Goal: Transaction & Acquisition: Purchase product/service

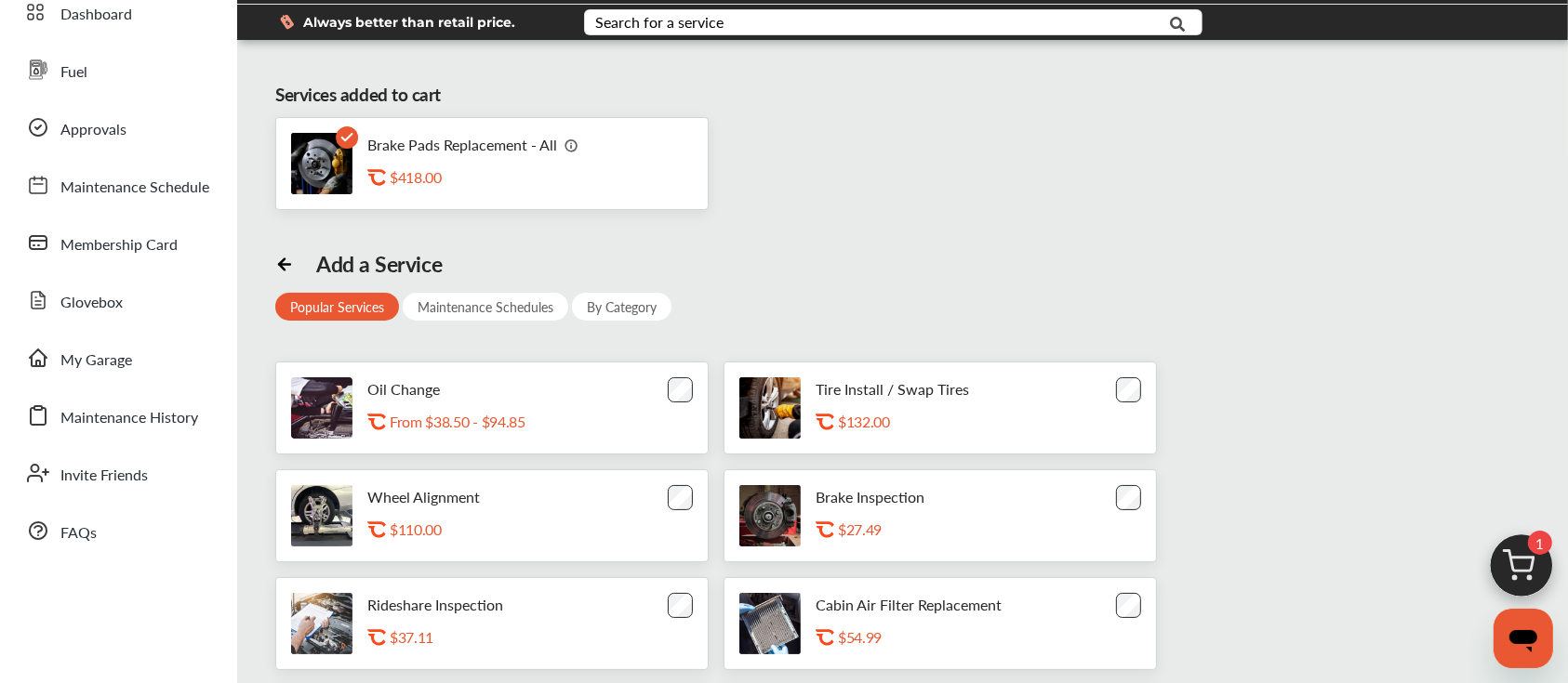
scroll to position [65, 0]
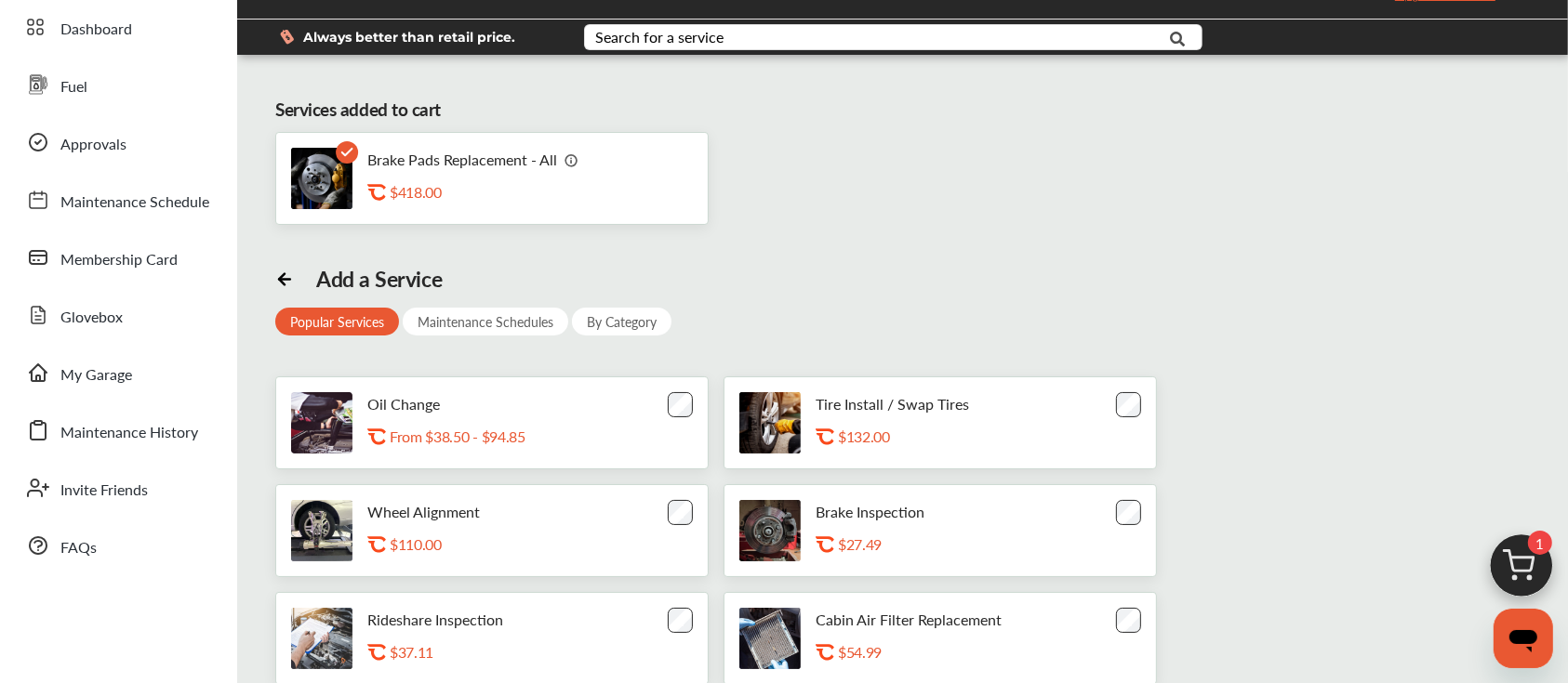
click at [632, 324] on div "By Category" at bounding box center [621, 322] width 99 height 28
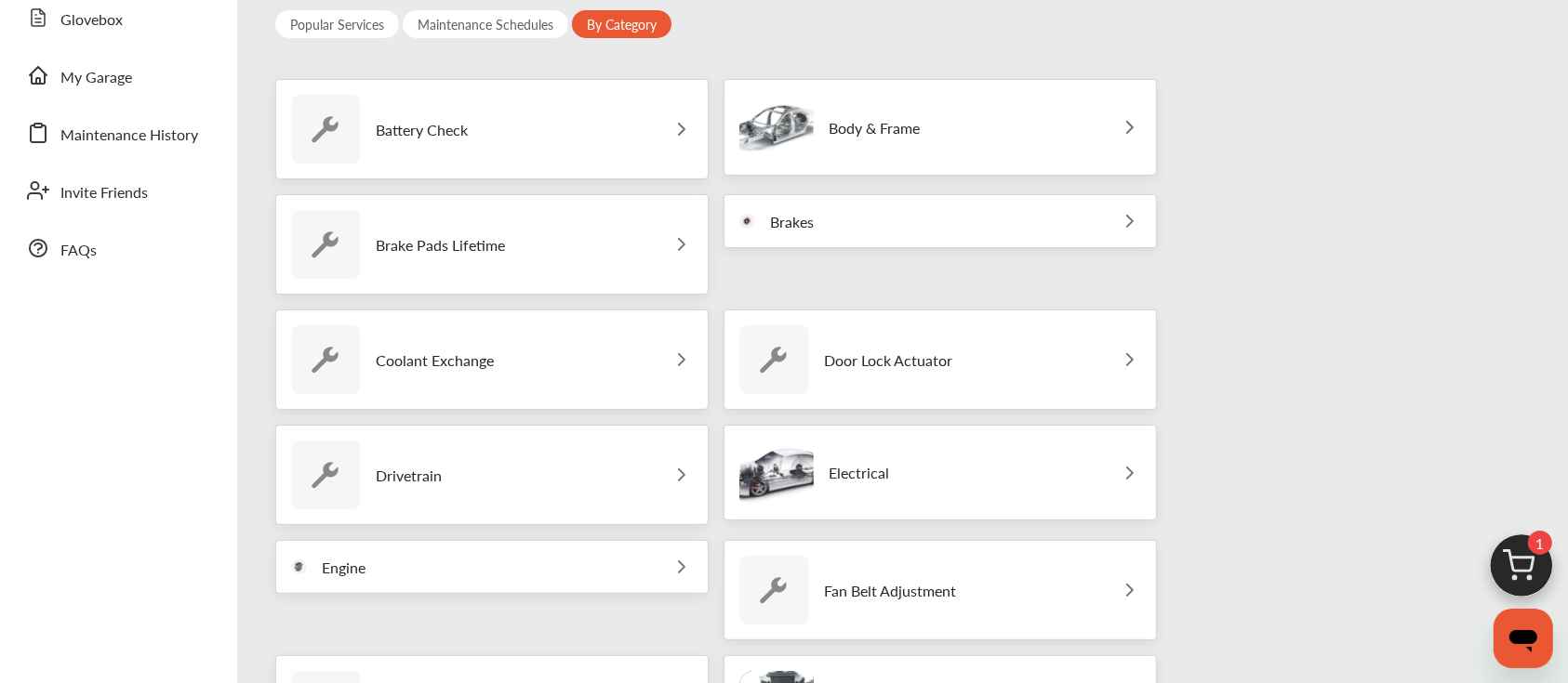
scroll to position [383, 0]
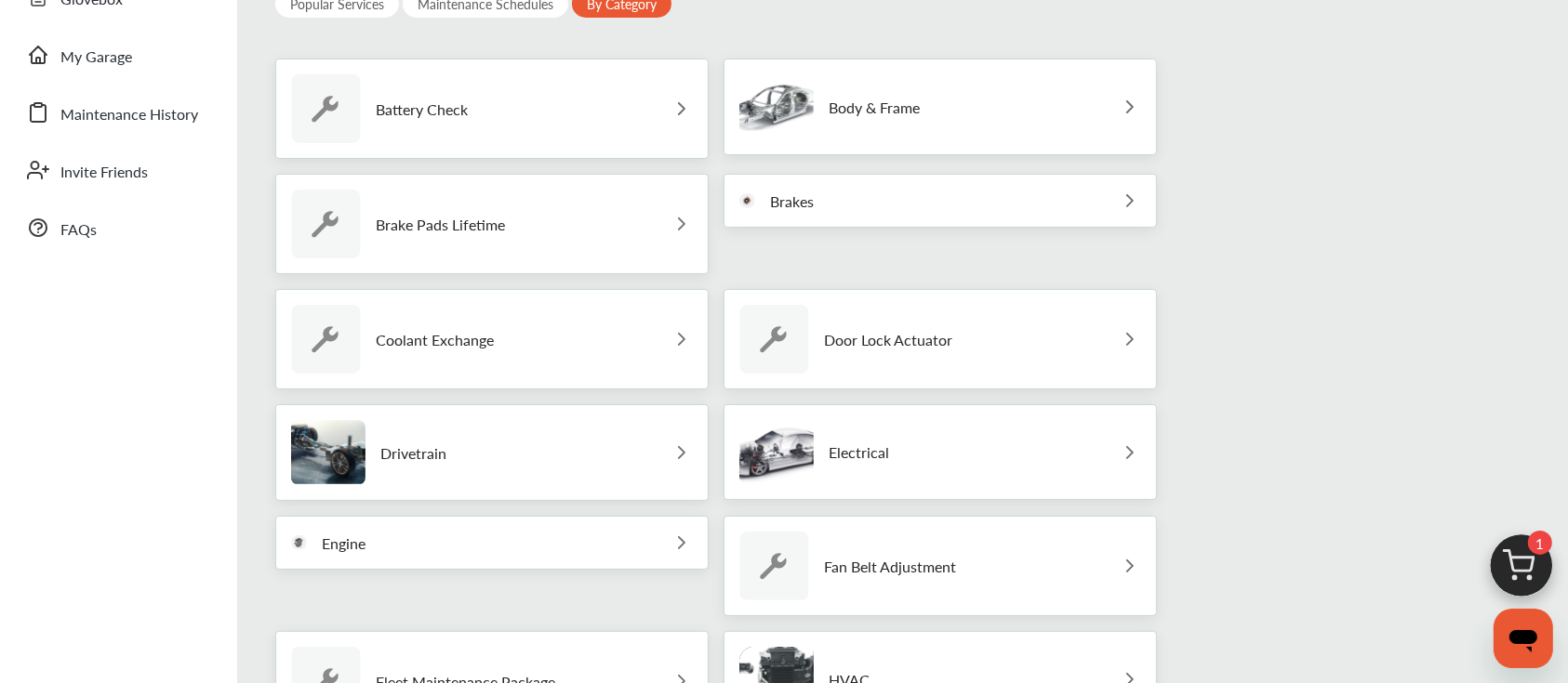
click at [1095, 203] on div "Brakes" at bounding box center [939, 201] width 433 height 54
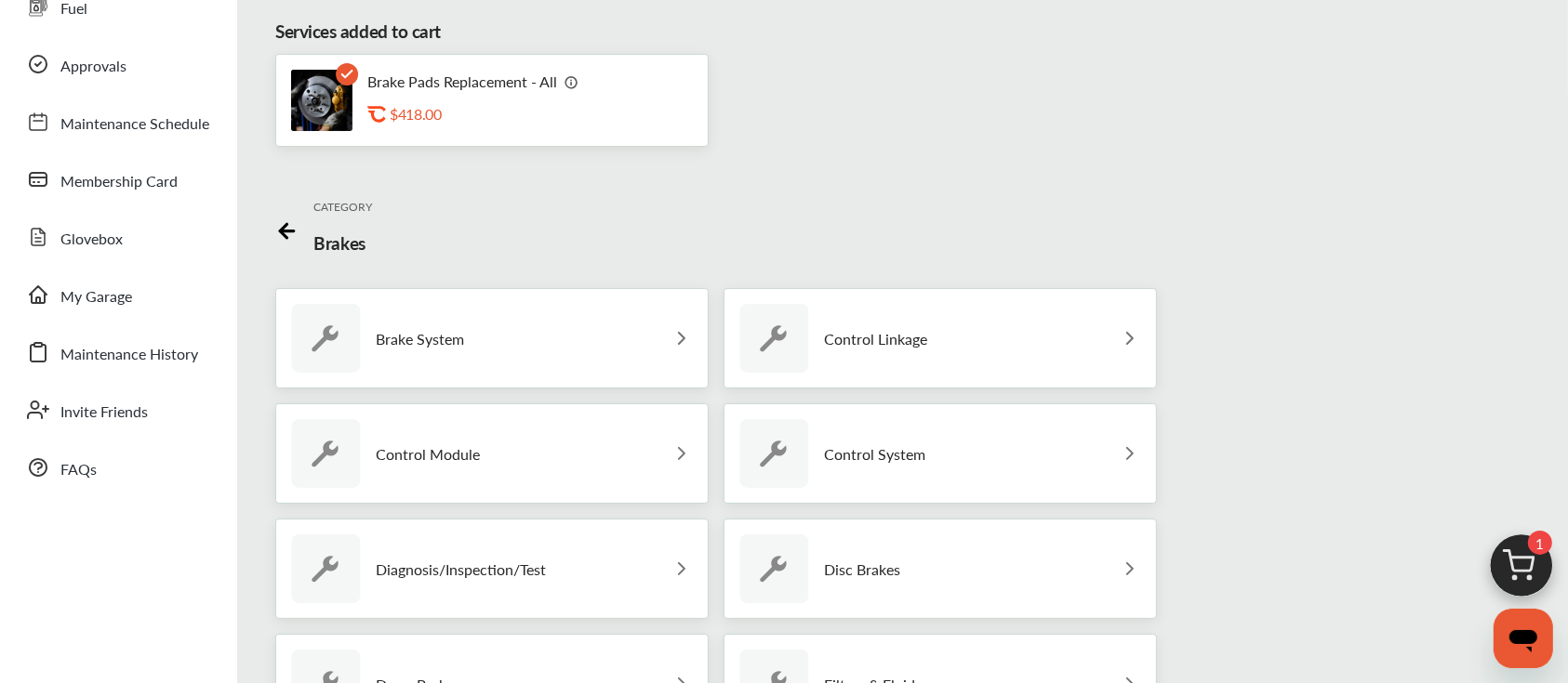
scroll to position [146, 0]
click at [280, 222] on icon at bounding box center [283, 228] width 7 height 14
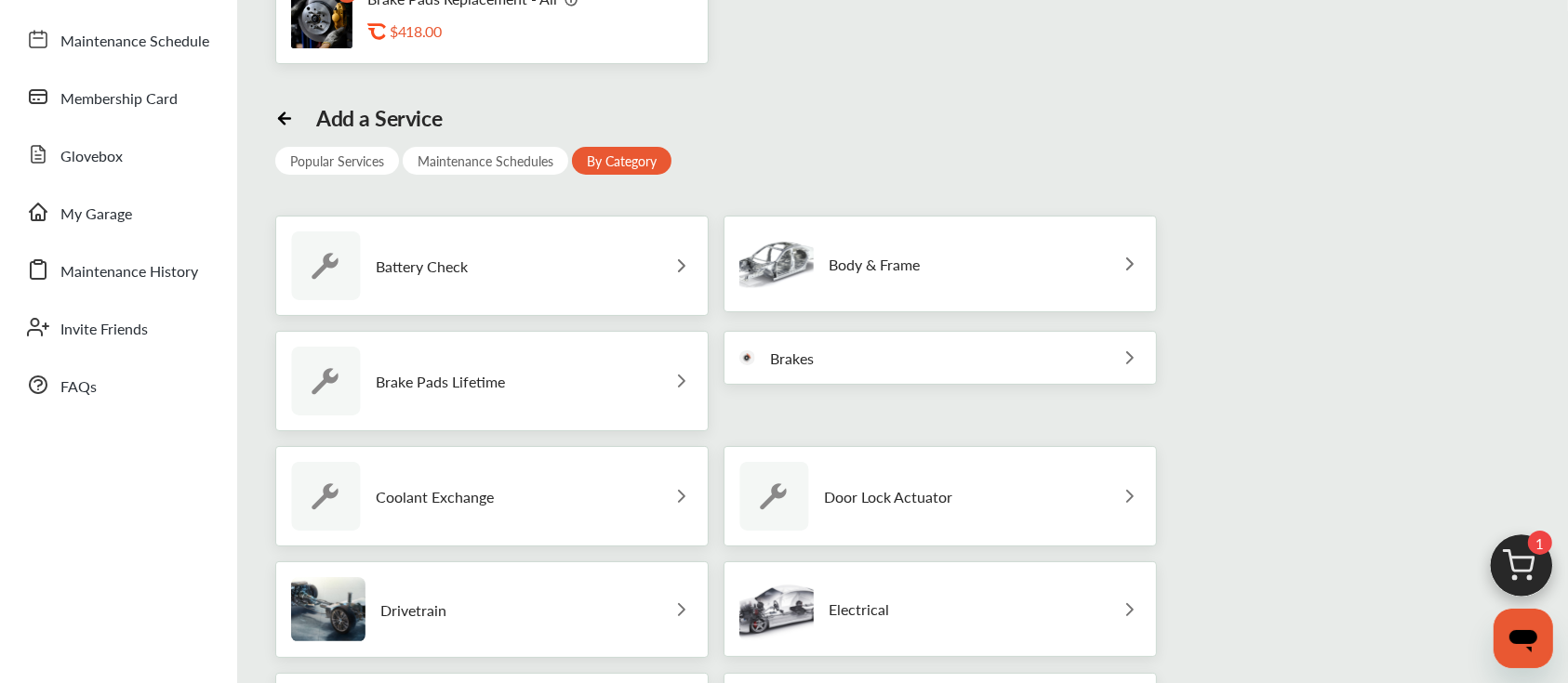
scroll to position [0, 0]
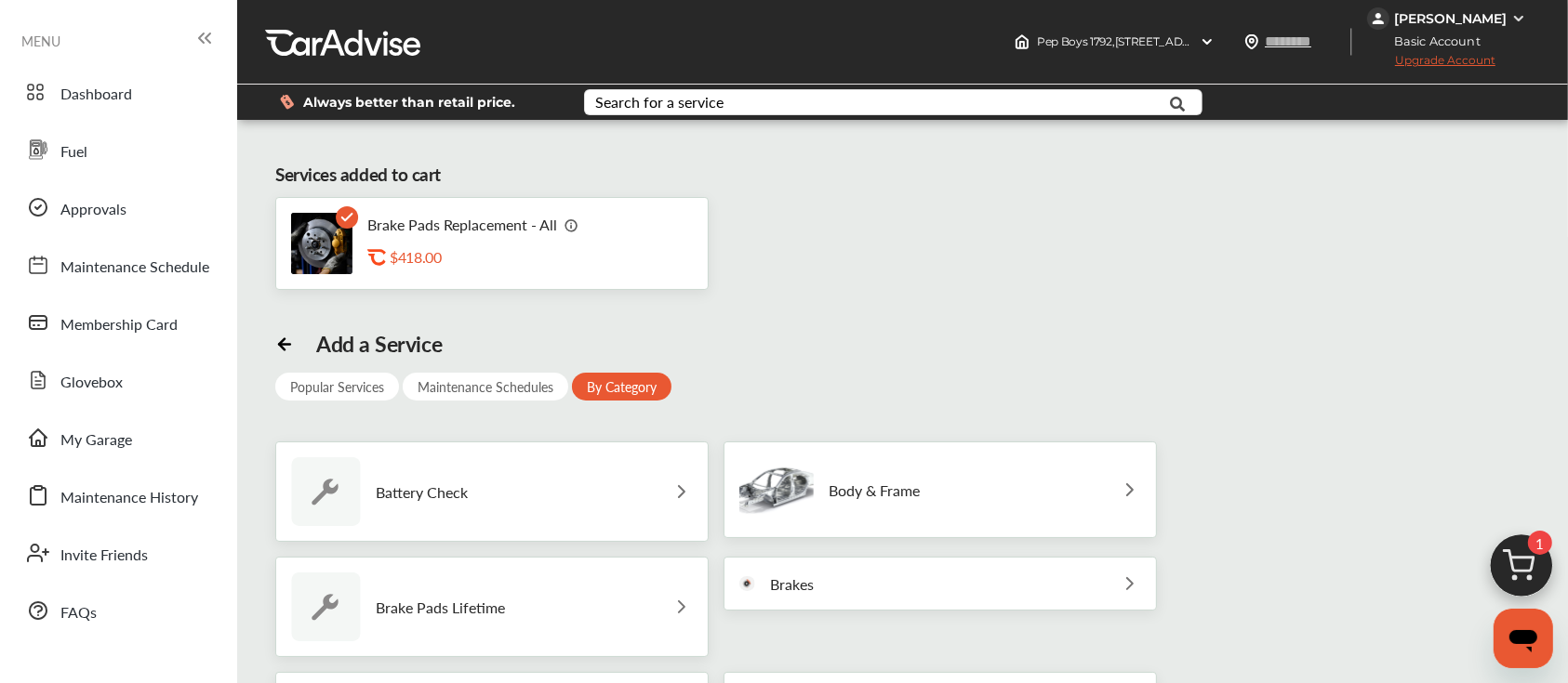
click at [1529, 571] on img at bounding box center [1520, 570] width 89 height 89
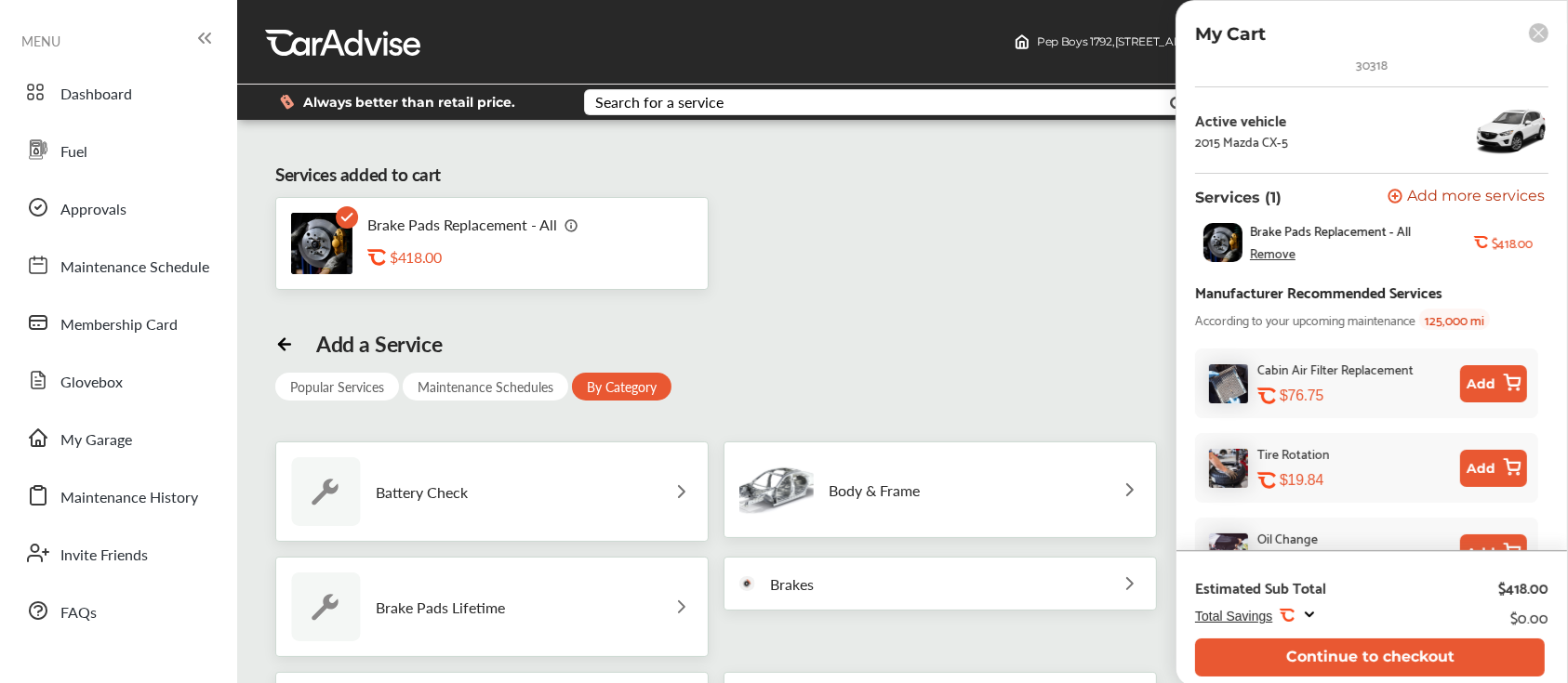
scroll to position [126, 0]
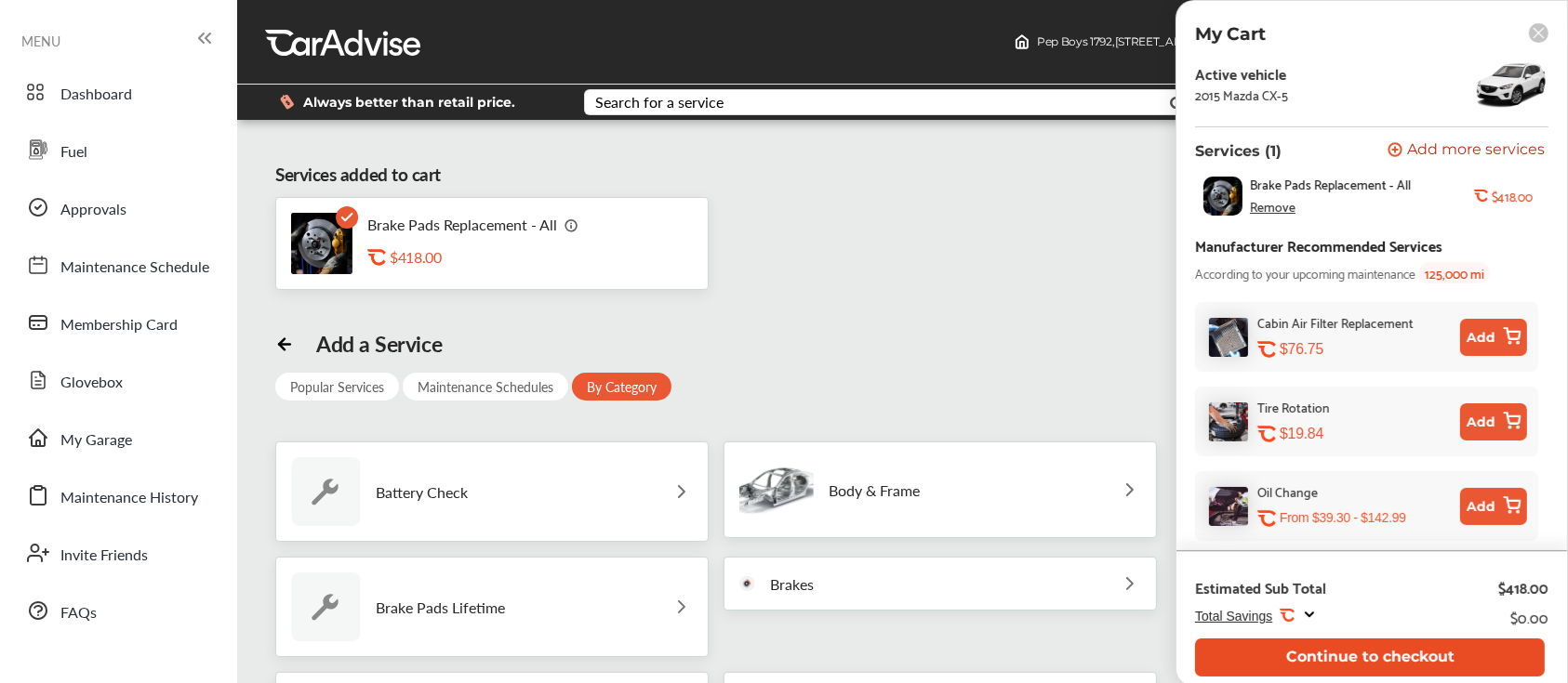
click at [1359, 652] on button "Continue to checkout" at bounding box center [1370, 658] width 350 height 38
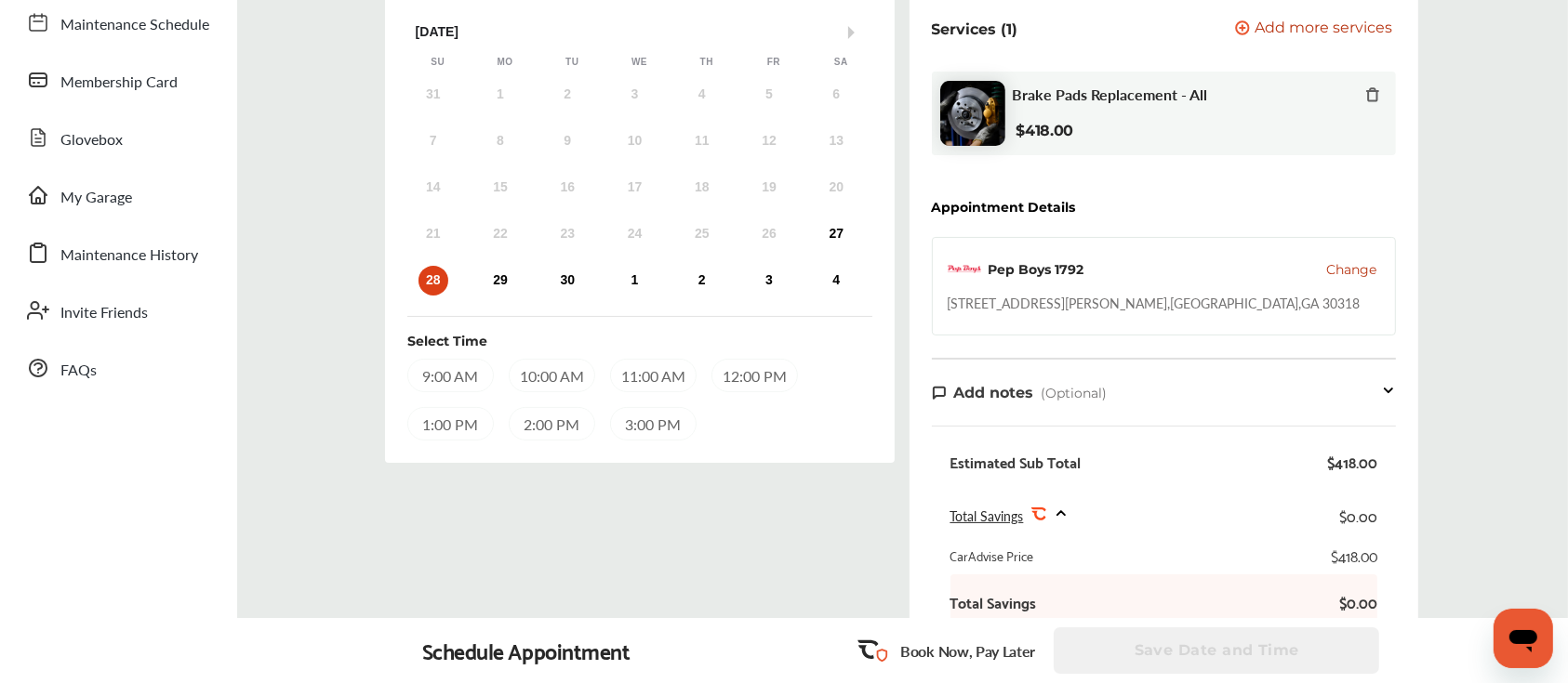
scroll to position [249, 0]
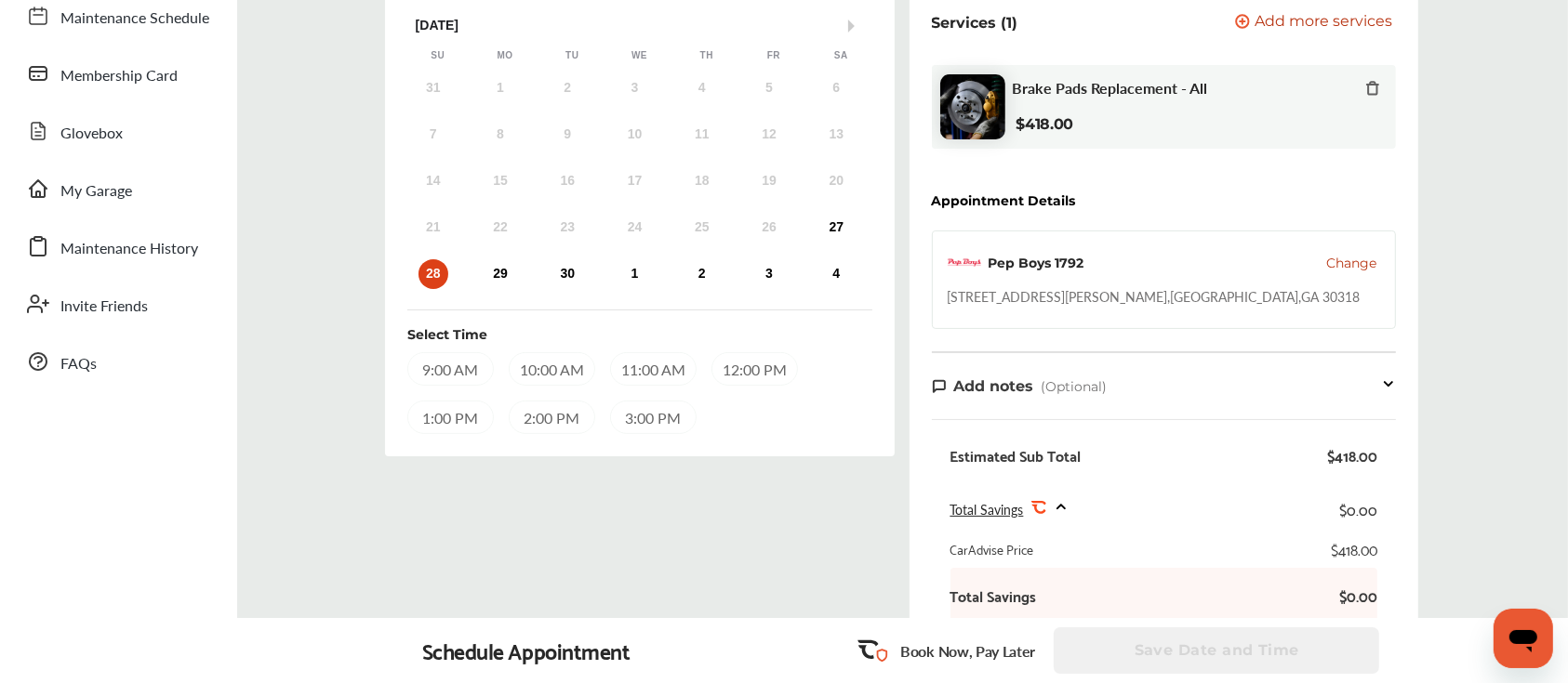
click at [1347, 258] on span "Change" at bounding box center [1351, 263] width 50 height 19
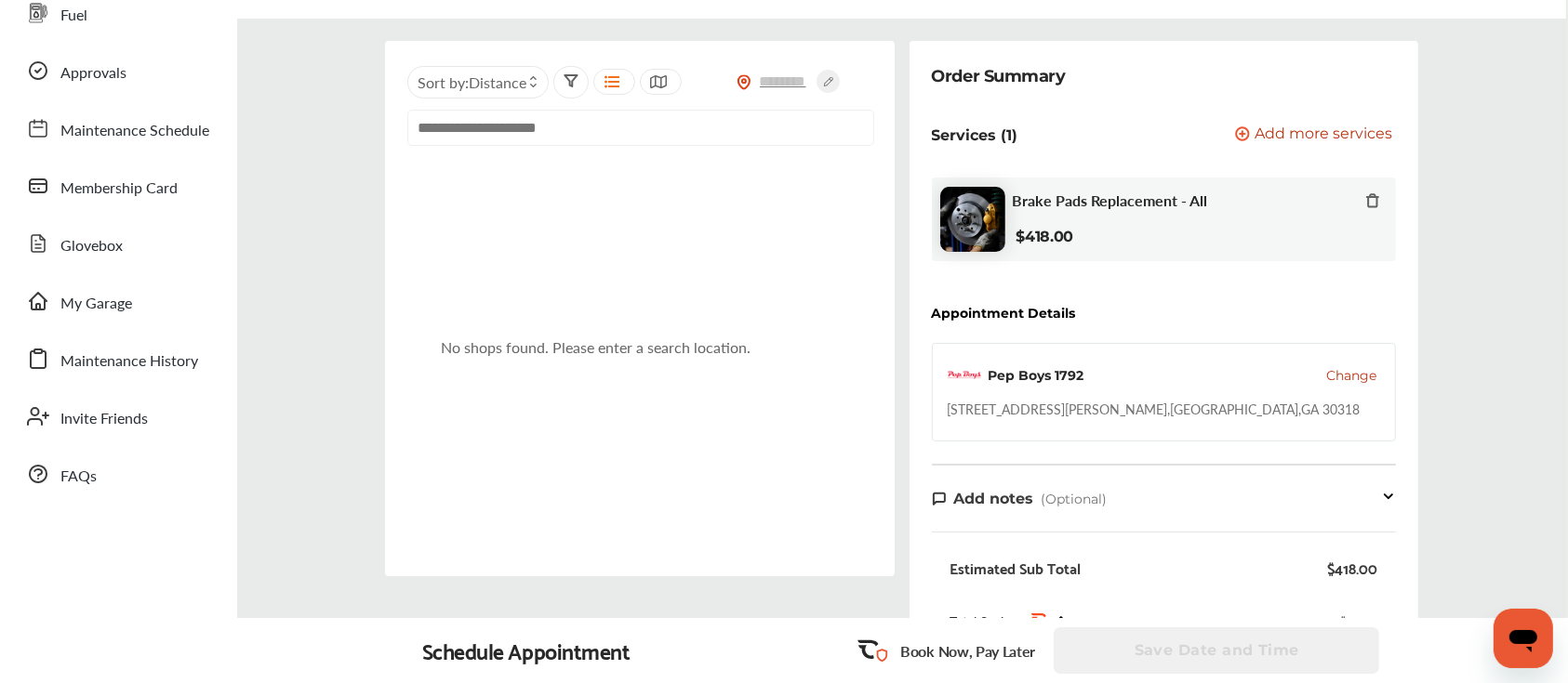
scroll to position [147, 0]
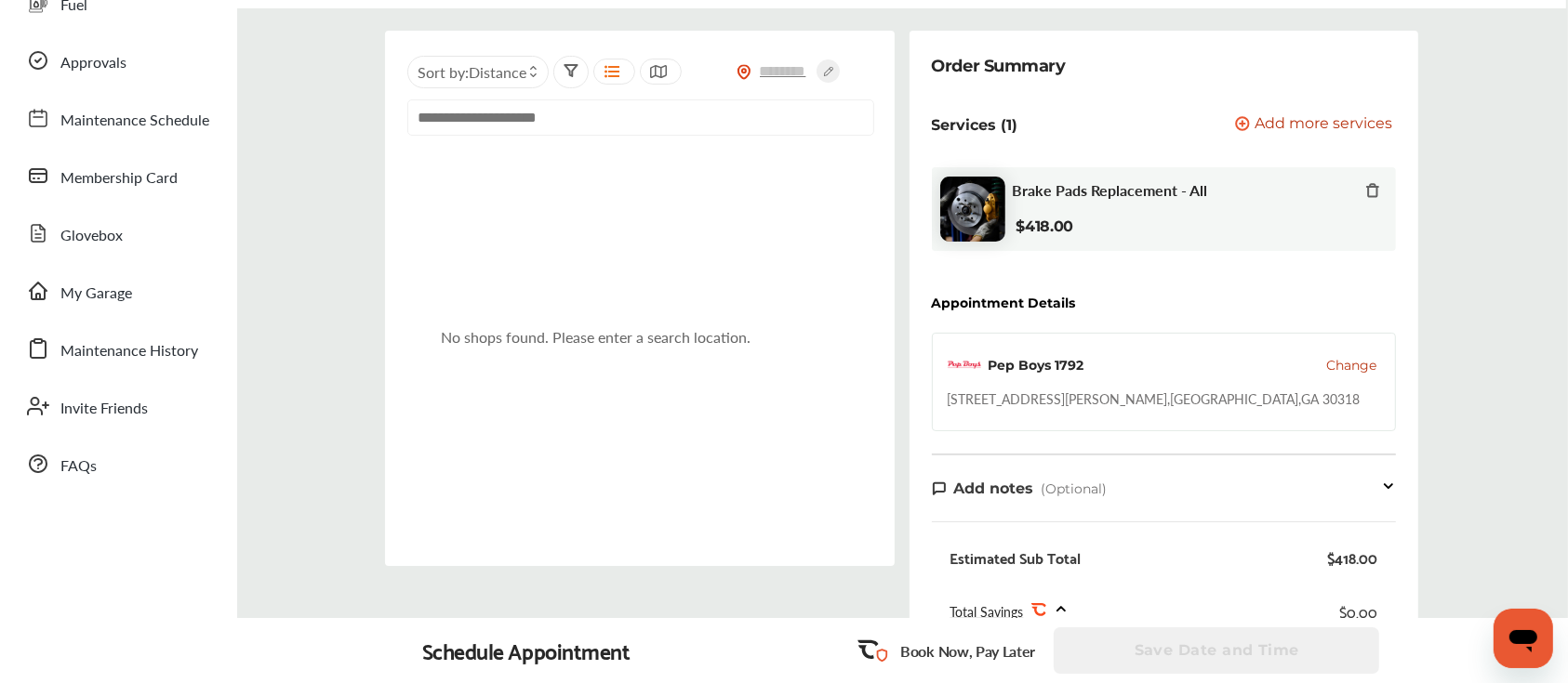
click at [633, 137] on div at bounding box center [639, 124] width 465 height 51
click at [614, 128] on input "text" at bounding box center [640, 117] width 467 height 36
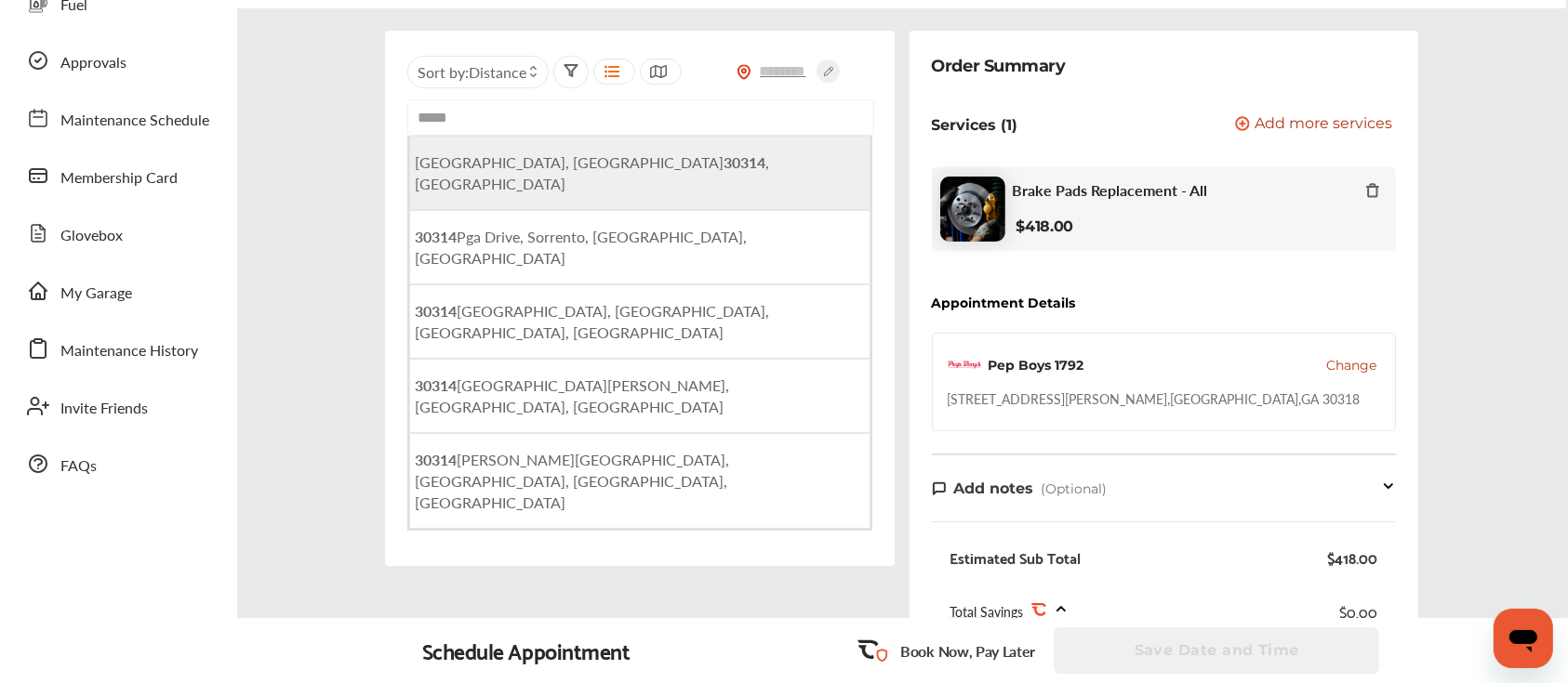
click at [583, 182] on li "[GEOGRAPHIC_DATA] , [GEOGRAPHIC_DATA]" at bounding box center [639, 173] width 461 height 74
type input "**********"
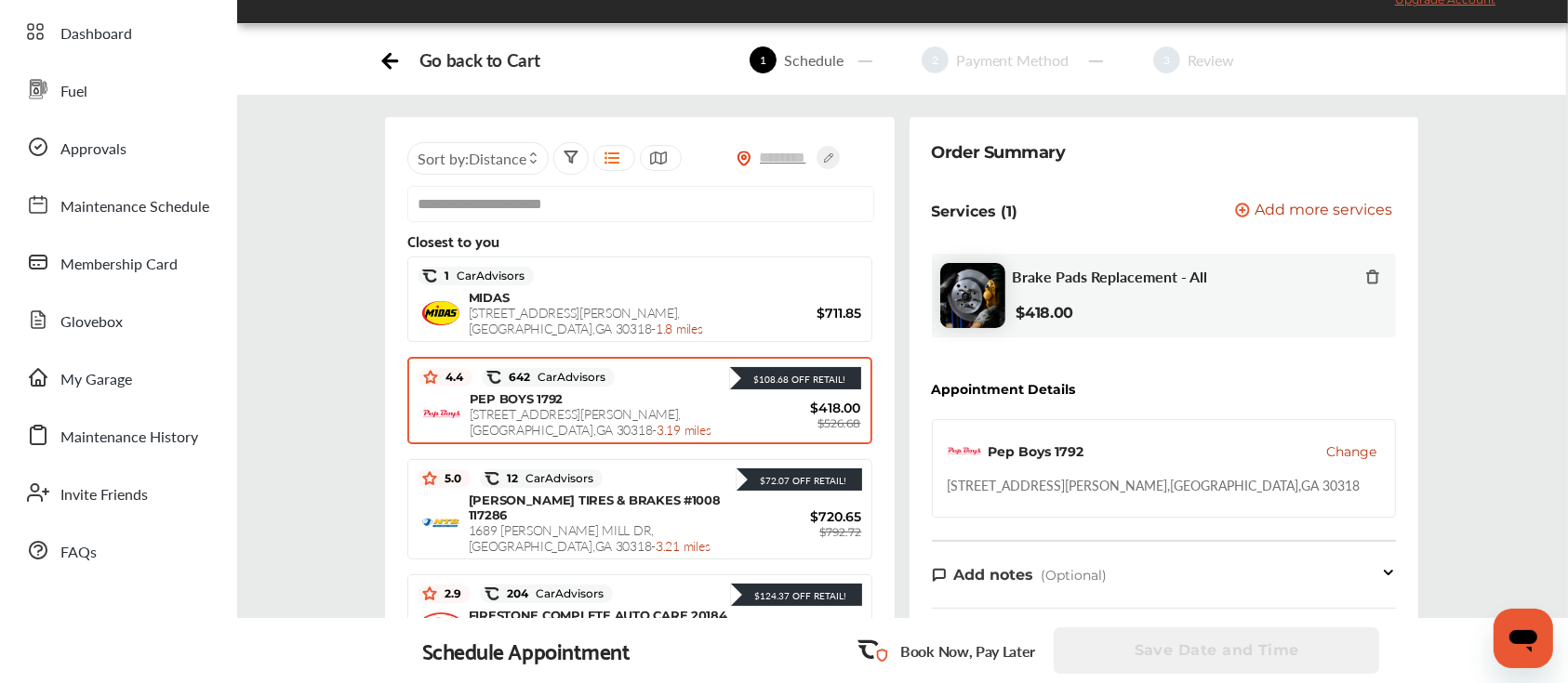
scroll to position [101, 0]
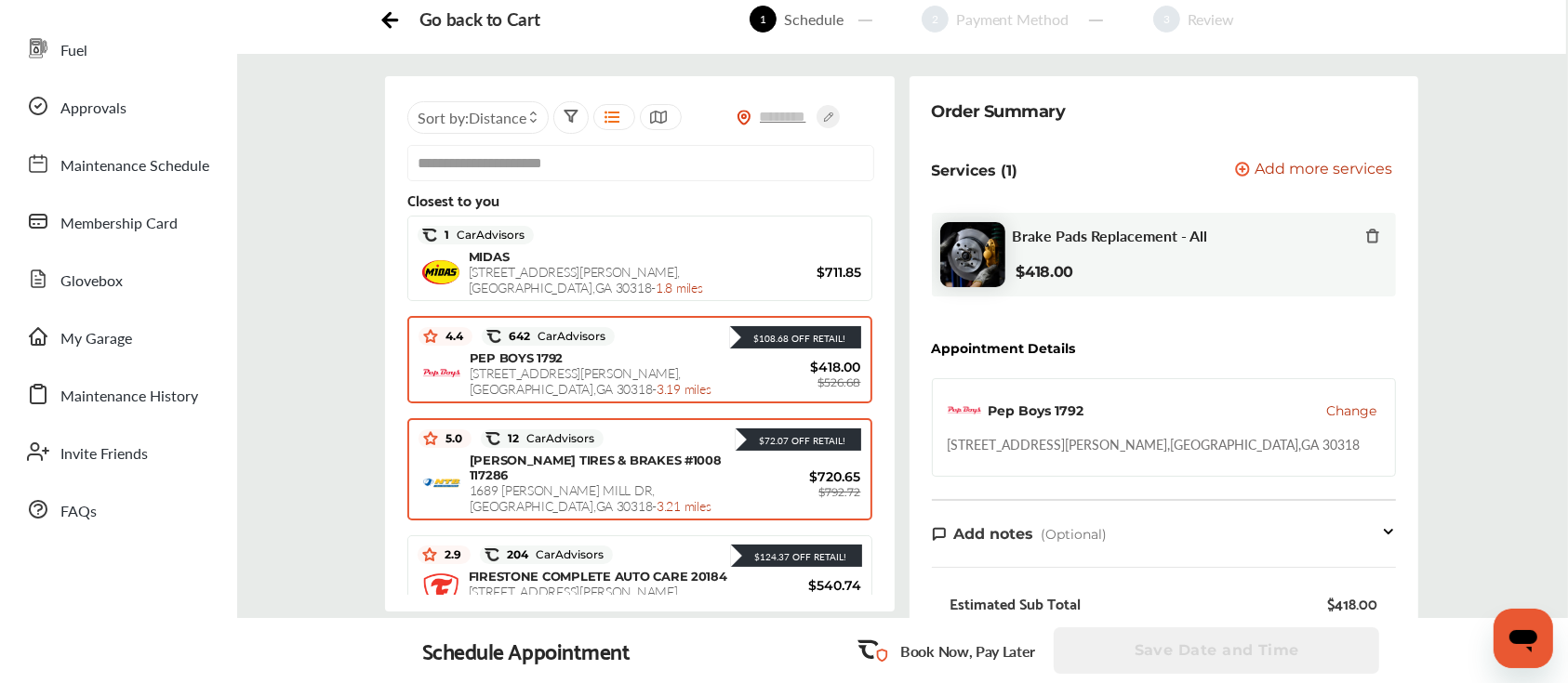
click at [654, 442] on div "$72.07 Off Retail!" at bounding box center [732, 439] width 258 height 24
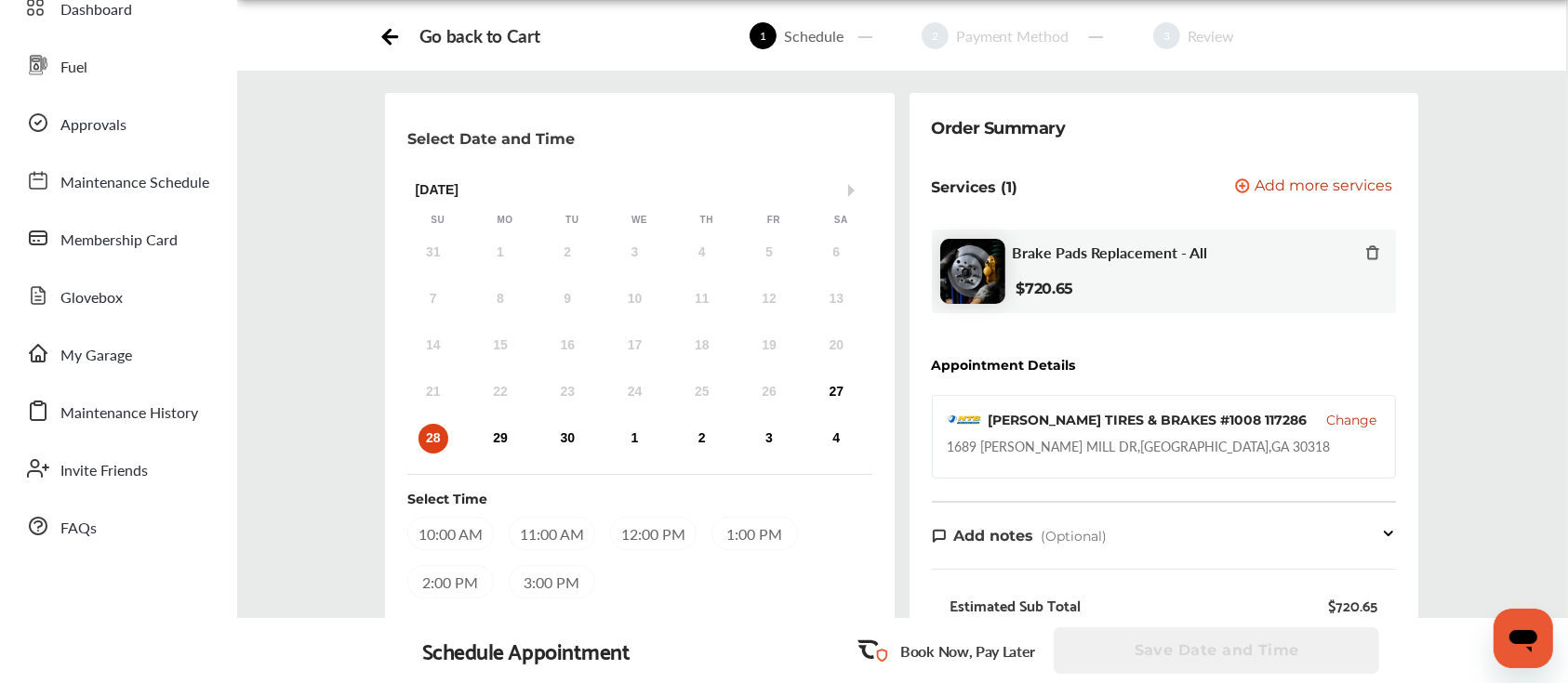
scroll to position [80, 0]
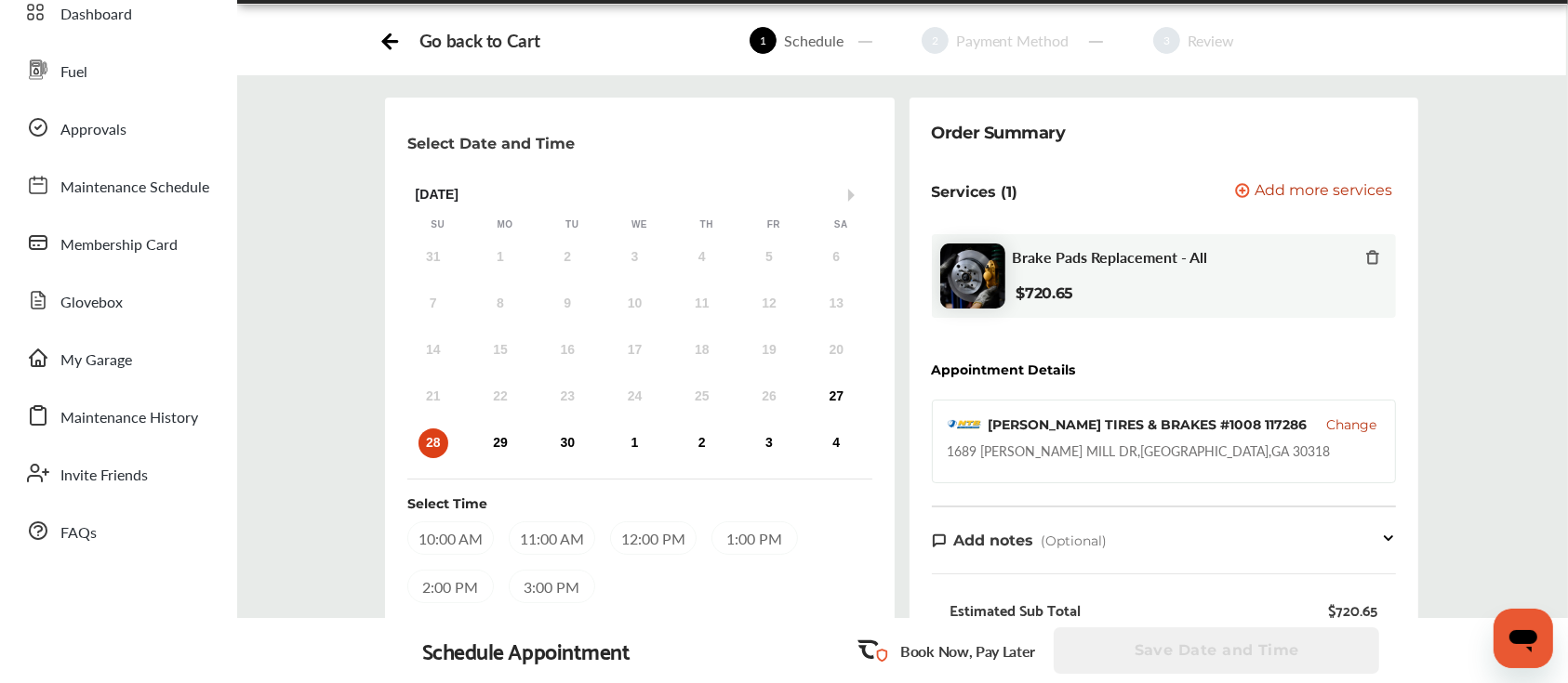
click at [1354, 422] on span "Change" at bounding box center [1351, 425] width 50 height 19
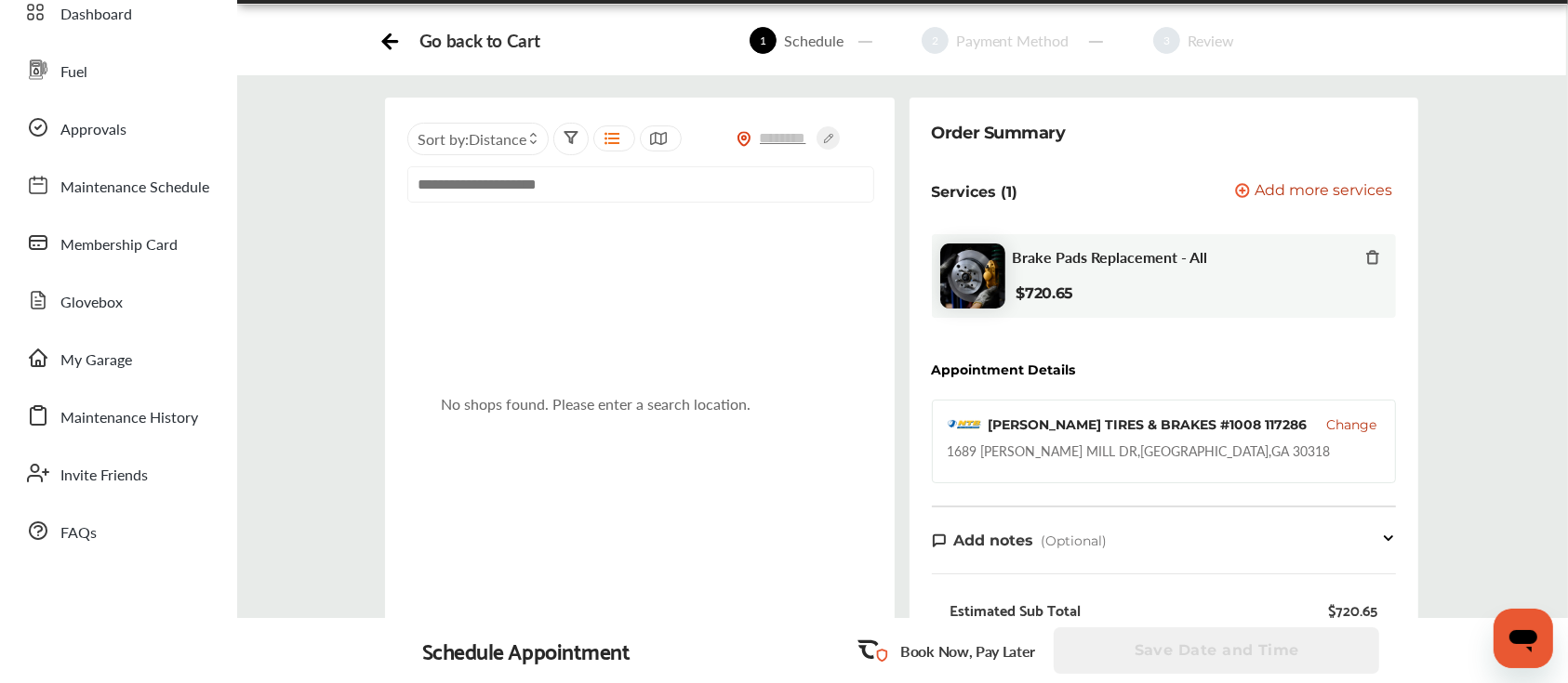
click at [580, 170] on input "text" at bounding box center [640, 184] width 467 height 36
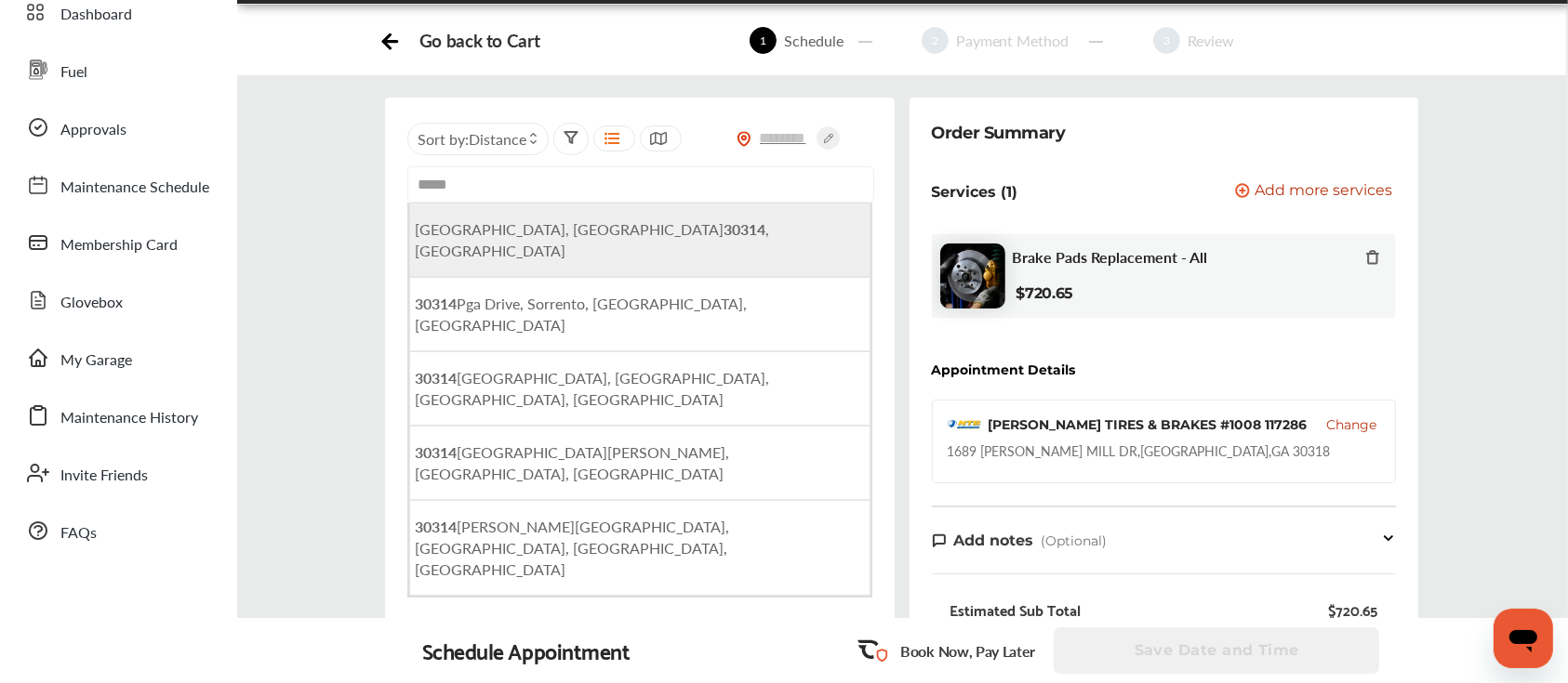
click at [566, 227] on span "[GEOGRAPHIC_DATA] , [GEOGRAPHIC_DATA]" at bounding box center [592, 239] width 354 height 43
type input "**********"
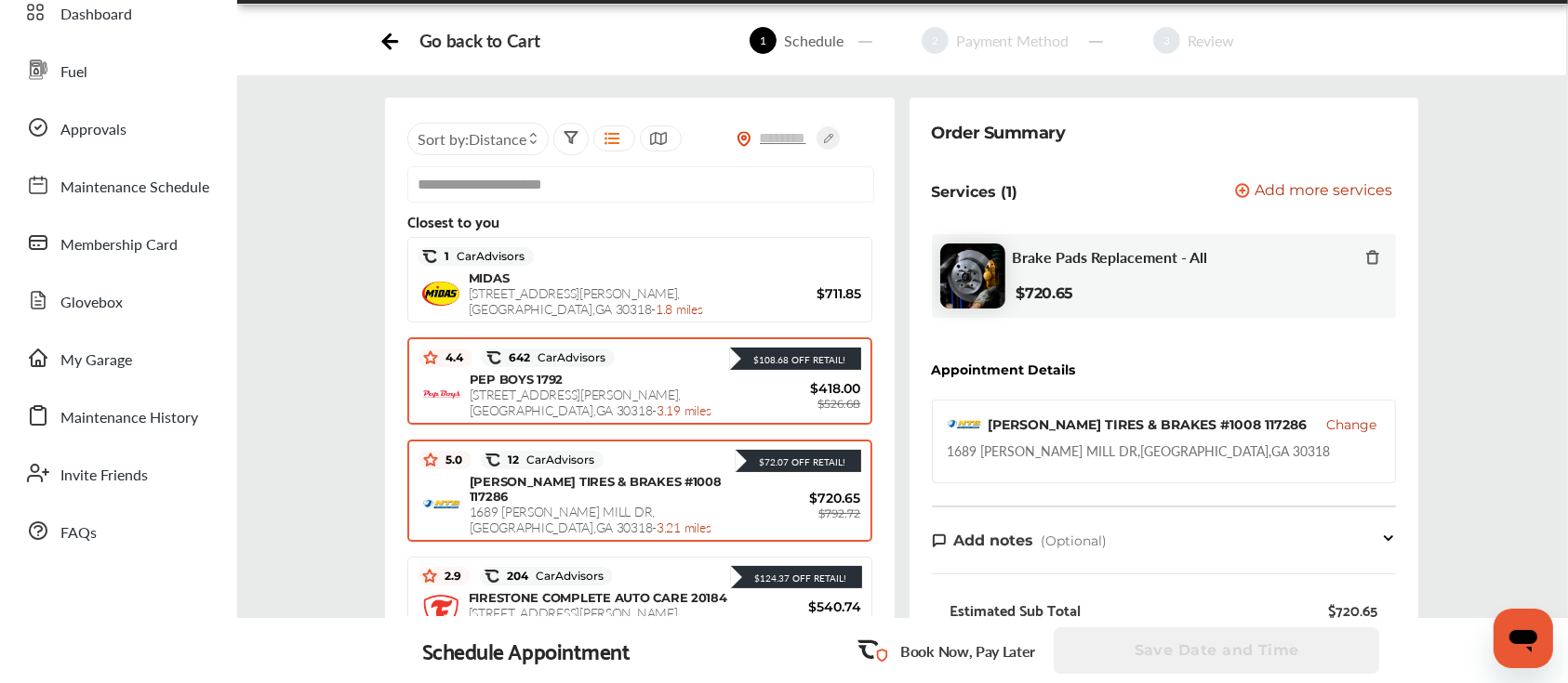
click at [648, 393] on span "[STREET_ADDRESS][PERSON_NAME] - 3.19 miles" at bounding box center [591, 402] width 242 height 34
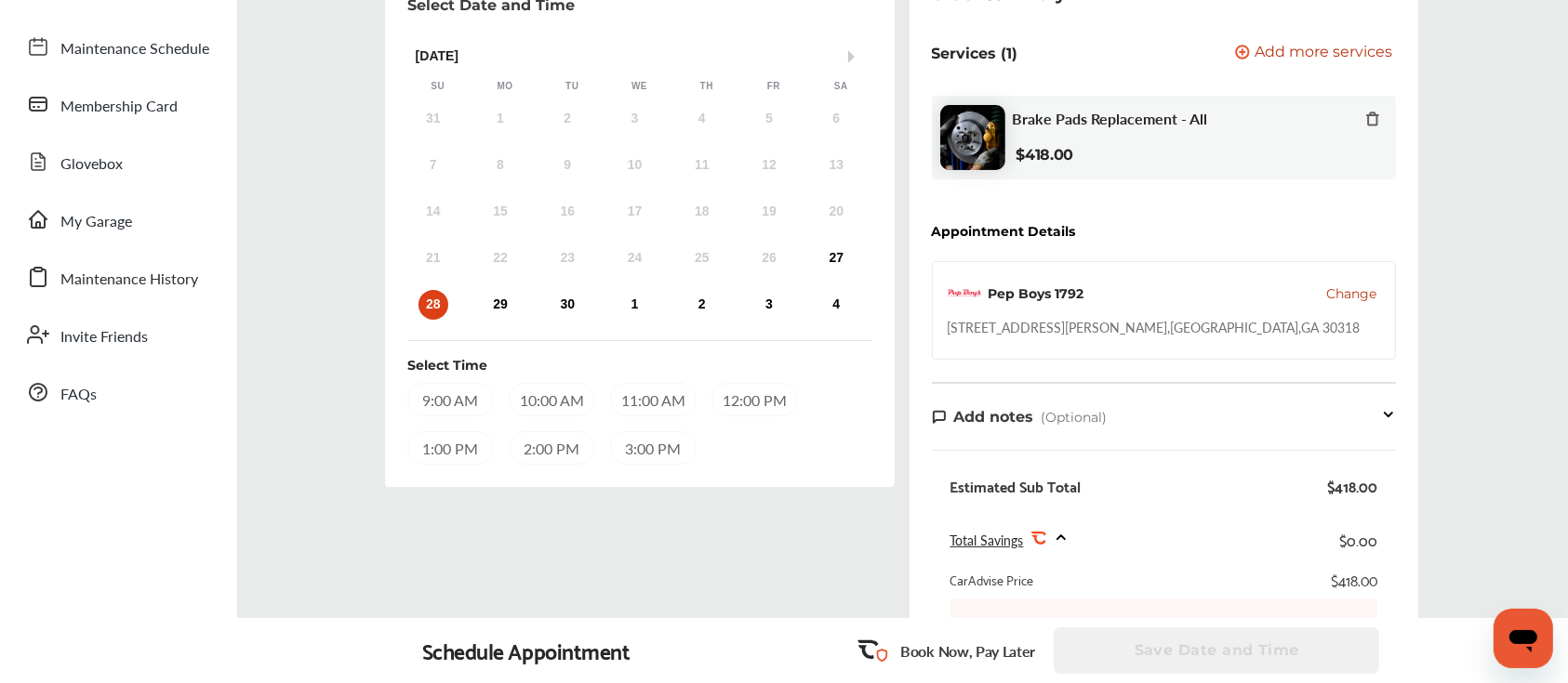
scroll to position [217, 0]
